Goal: Find contact information: Find contact information

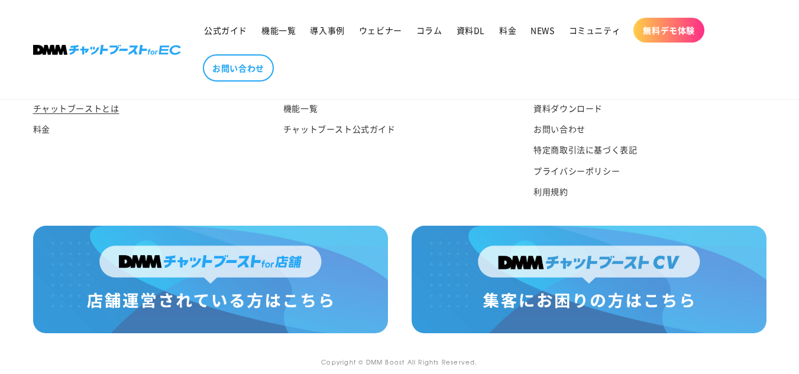
scroll to position [6315, 0]
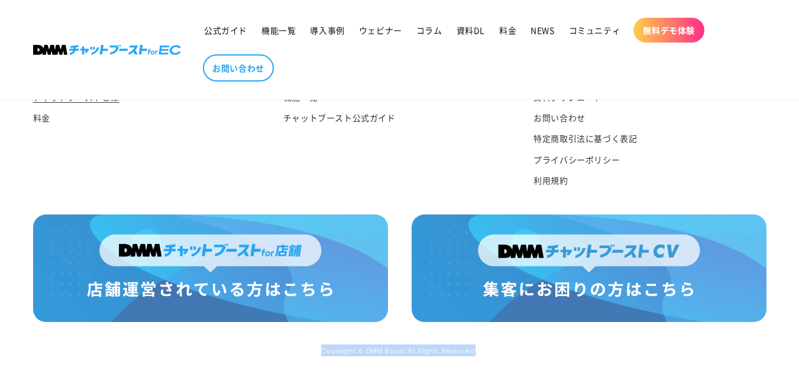
drag, startPoint x: 476, startPoint y: 352, endPoint x: 293, endPoint y: 348, distance: 182.8
click at [293, 348] on div "Copyright © DMM Boost All Rights Reserved." at bounding box center [399, 351] width 733 height 12
drag, startPoint x: 293, startPoint y: 348, endPoint x: 603, endPoint y: 348, distance: 310.5
click at [603, 348] on div "Copyright © DMM Boost All Rights Reserved." at bounding box center [399, 351] width 733 height 12
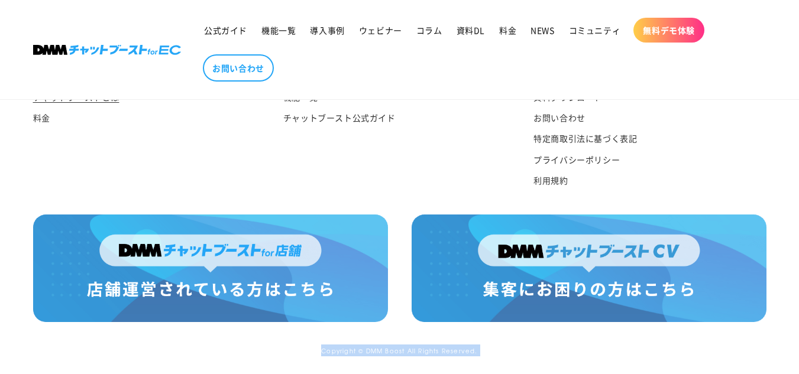
click at [603, 348] on div "Copyright © DMM Boost All Rights Reserved." at bounding box center [399, 351] width 733 height 12
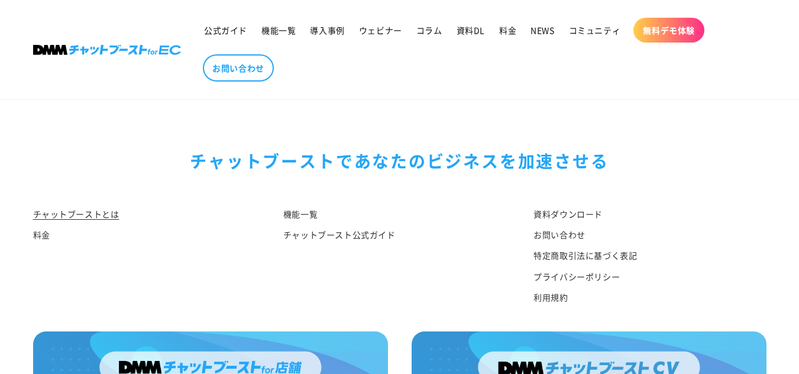
scroll to position [6138, 0]
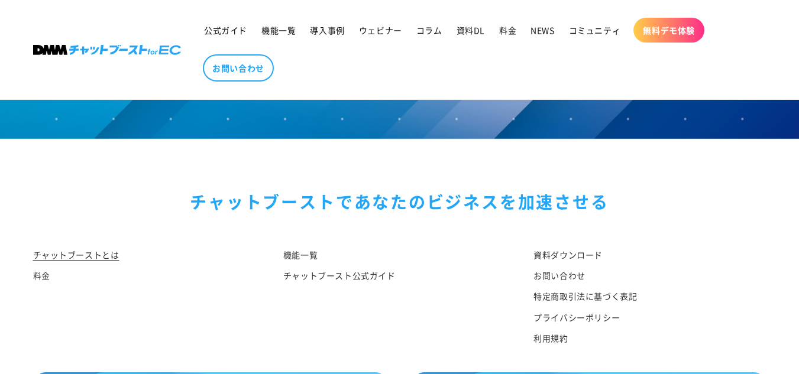
drag, startPoint x: 598, startPoint y: 254, endPoint x: 603, endPoint y: 355, distance: 100.7
click at [603, 353] on div "チャットブーストで あなたのビジネスを加速させる チャットブーストとは 料金 機能一覧 チャットブースト公式ガイド 資料ダウンロード お問い合わせ 特定商取引…" at bounding box center [400, 256] width 793 height 233
click at [619, 307] on link "特定商取引法に基づく表記" at bounding box center [585, 296] width 104 height 21
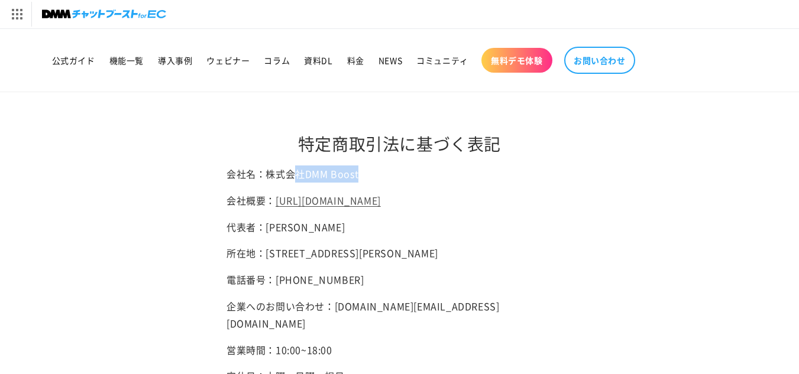
drag, startPoint x: 298, startPoint y: 172, endPoint x: 396, endPoint y: 178, distance: 98.4
click at [396, 178] on p "会社名：株式会社DMM Boost" at bounding box center [400, 174] width 346 height 17
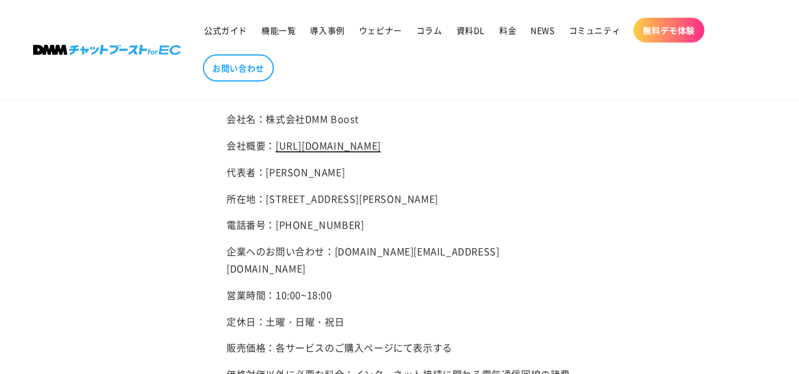
scroll to position [118, 0]
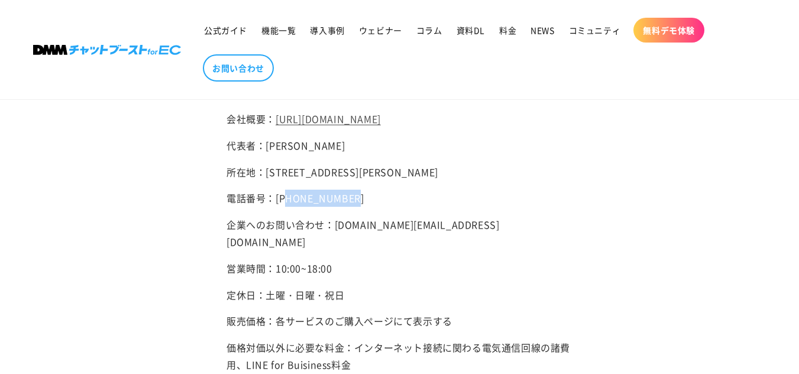
drag, startPoint x: 379, startPoint y: 230, endPoint x: 287, endPoint y: 230, distance: 91.7
click at [287, 207] on p "電話番号：050-3173-4898" at bounding box center [400, 198] width 346 height 17
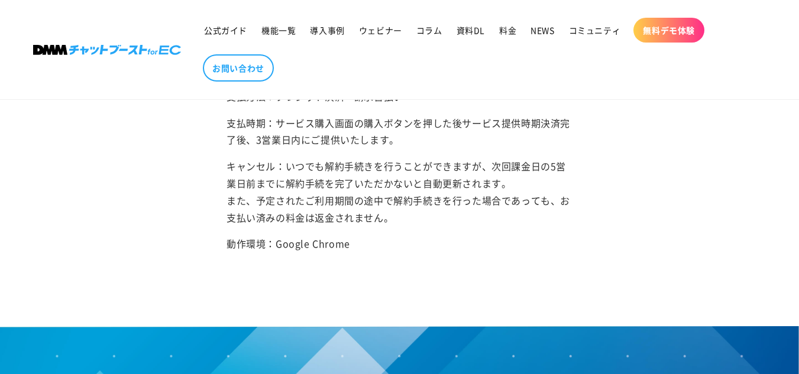
scroll to position [414, 0]
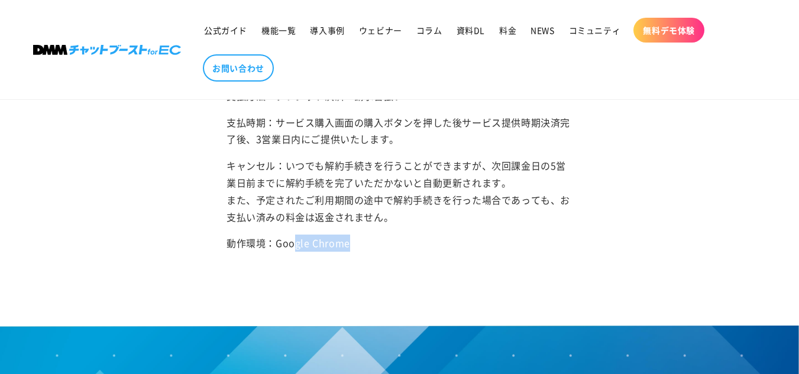
drag, startPoint x: 384, startPoint y: 249, endPoint x: 295, endPoint y: 255, distance: 88.9
click at [295, 255] on div "会社名：株式会社DMM Boost 会社概要： https://hassyadai.notion.site/hassyadai/DMM-Boost-Inc-4…" at bounding box center [400, 33] width 346 height 490
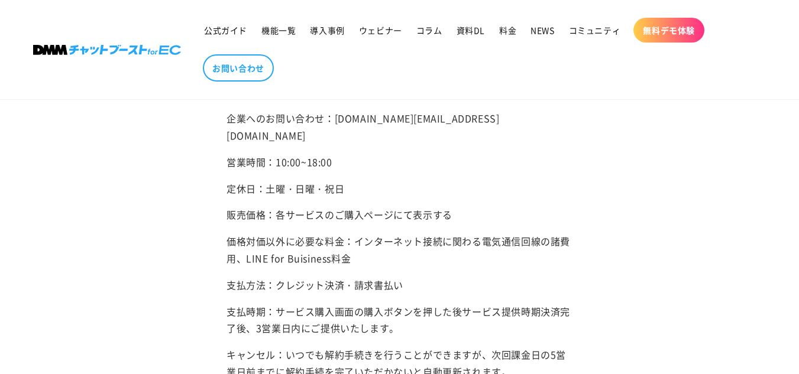
scroll to position [0, 0]
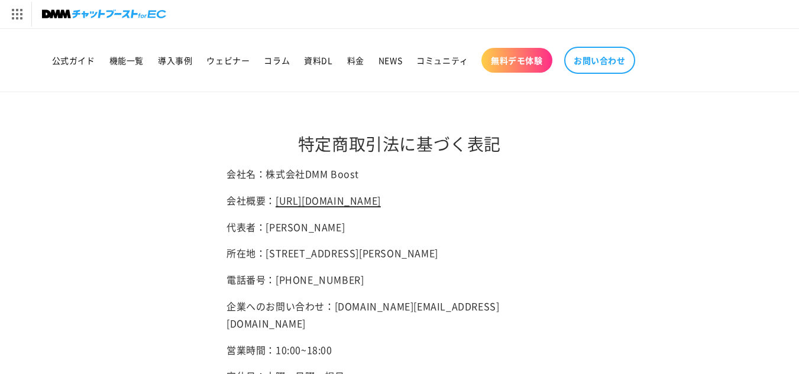
click at [353, 202] on link "https://hassyadai.notion.site/hassyadai/DMM-Boost-Inc-4c892540b7ef49d581e0935ed…" at bounding box center [328, 200] width 105 height 14
